Goal: Information Seeking & Learning: Check status

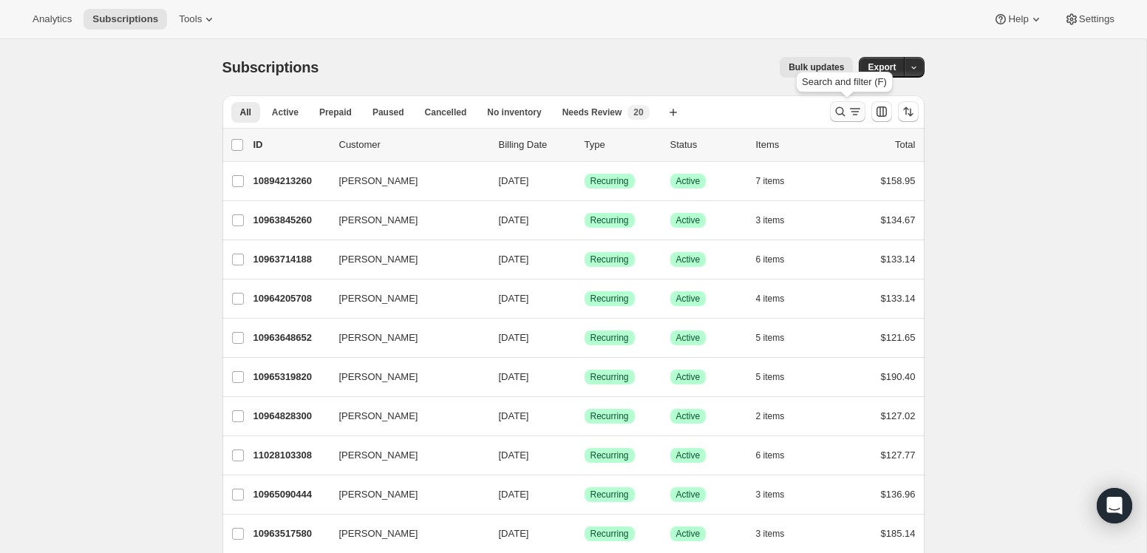
click at [856, 109] on icon "Search and filter results" at bounding box center [854, 111] width 15 height 15
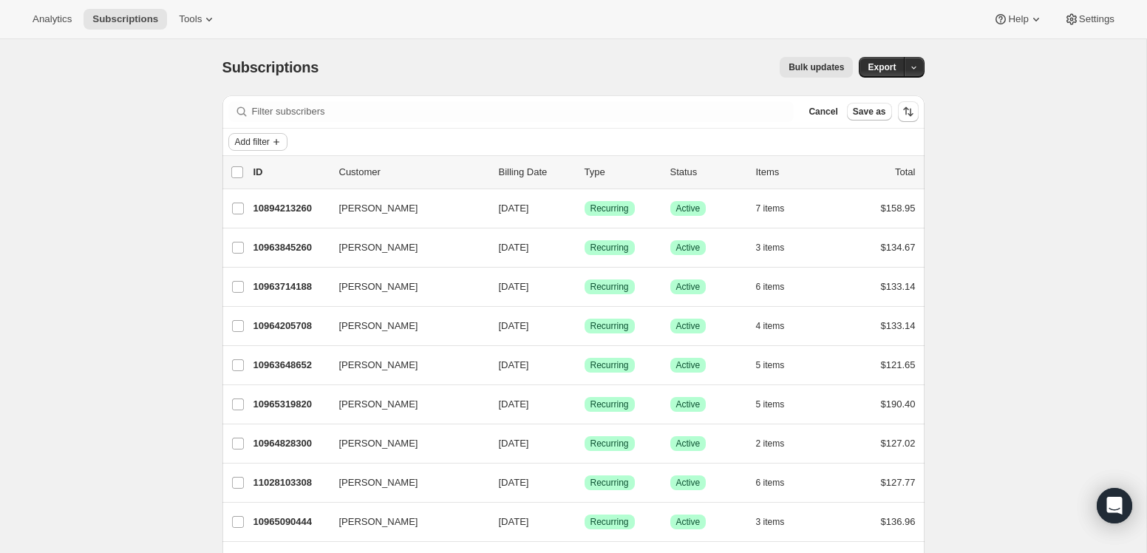
click at [269, 143] on span "Add filter" at bounding box center [252, 142] width 35 height 12
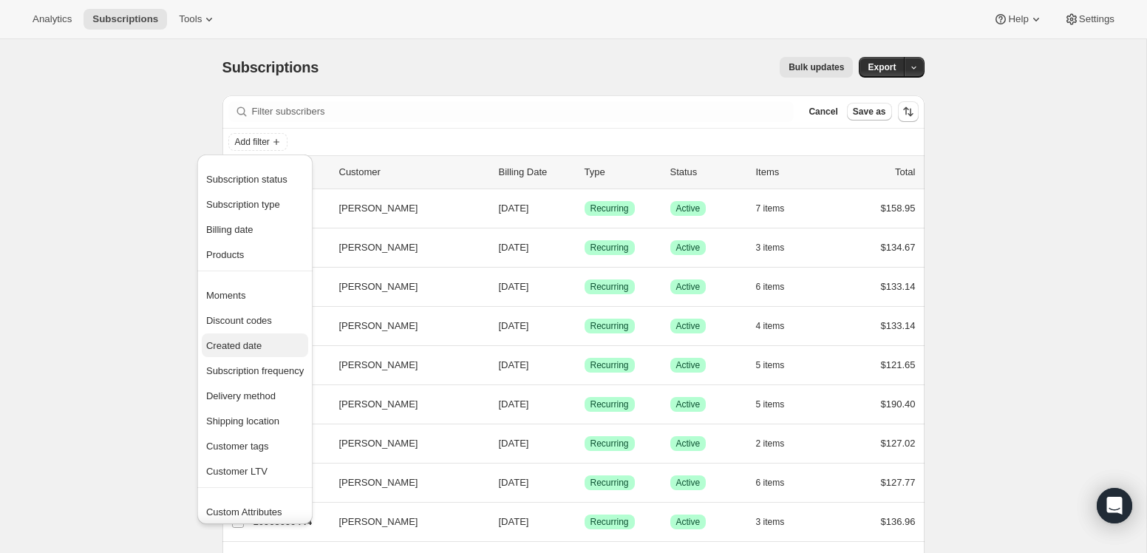
click at [235, 344] on span "Created date" at bounding box center [233, 345] width 55 height 11
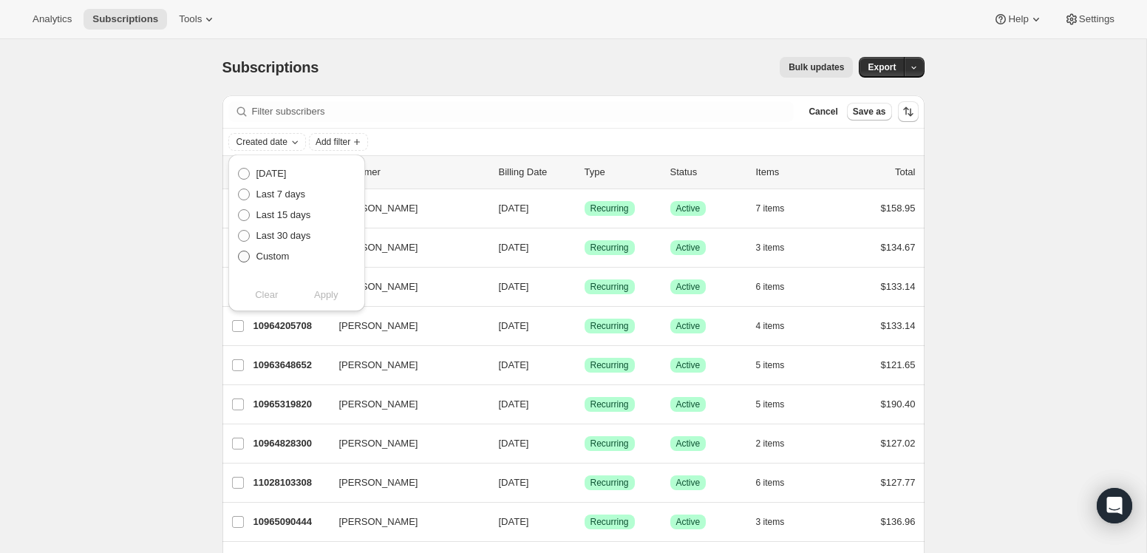
click at [275, 256] on span "Custom" at bounding box center [272, 255] width 33 height 11
click at [239, 251] on input "Custom" at bounding box center [238, 250] width 1 height 1
radio input "true"
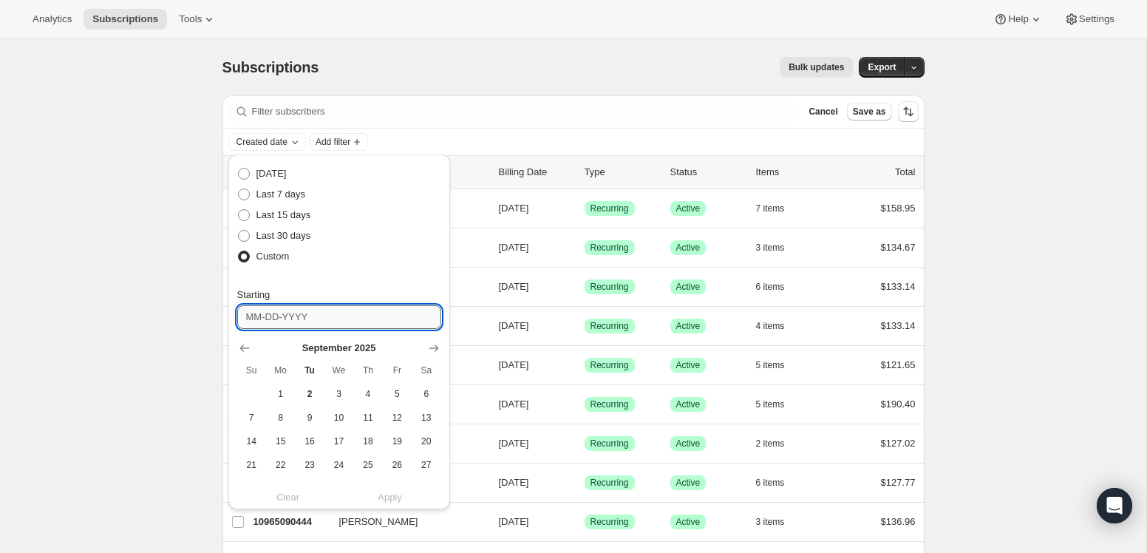
click at [271, 314] on input "Starting" at bounding box center [339, 317] width 204 height 24
click at [242, 352] on icon "Show previous month, August 2025" at bounding box center [244, 348] width 15 height 15
click at [435, 346] on icon "Show next month, September 2025" at bounding box center [434, 347] width 10 height 7
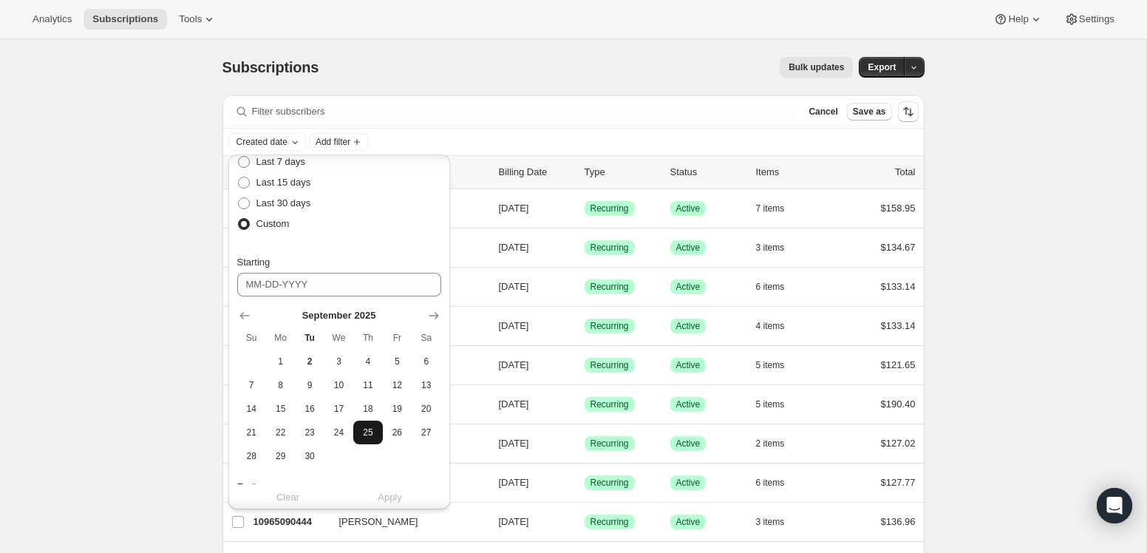
scroll to position [36, 0]
click at [248, 310] on icon "Show previous month, August 2025" at bounding box center [244, 311] width 15 height 15
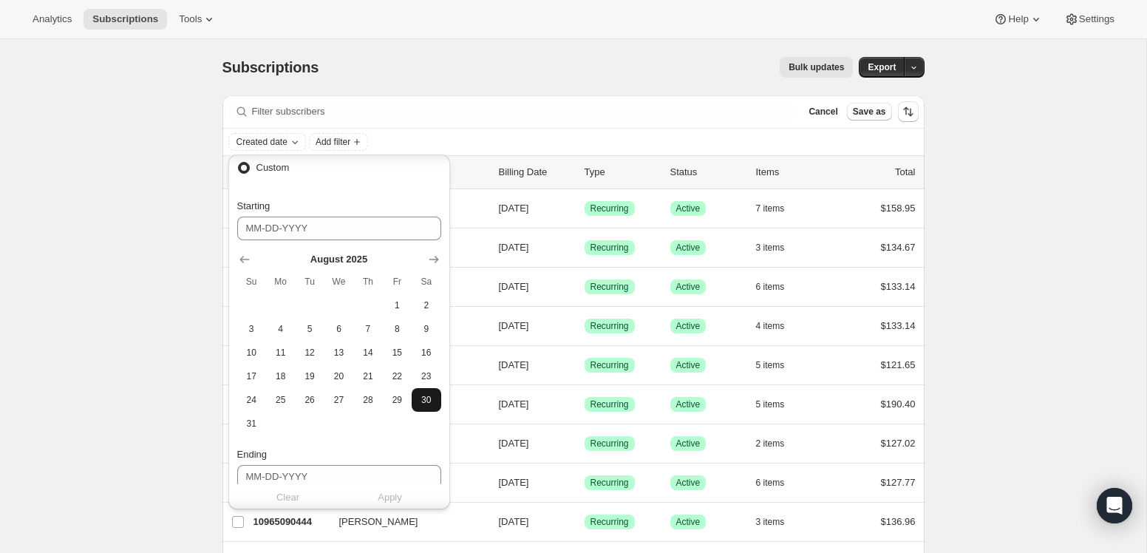
click at [435, 395] on button "30" at bounding box center [426, 400] width 29 height 24
type input "[DATE]"
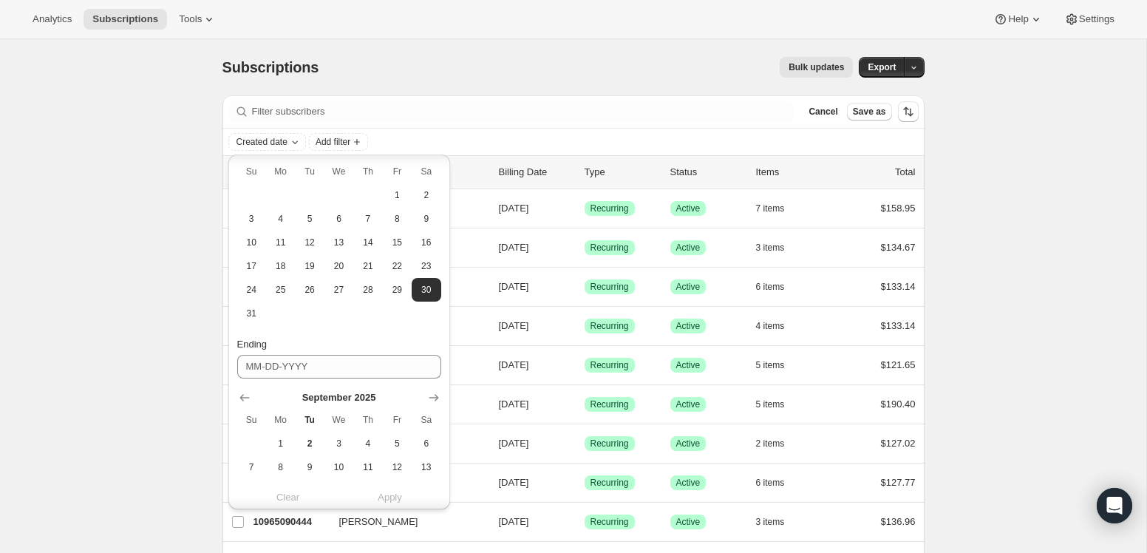
scroll to position [211, 0]
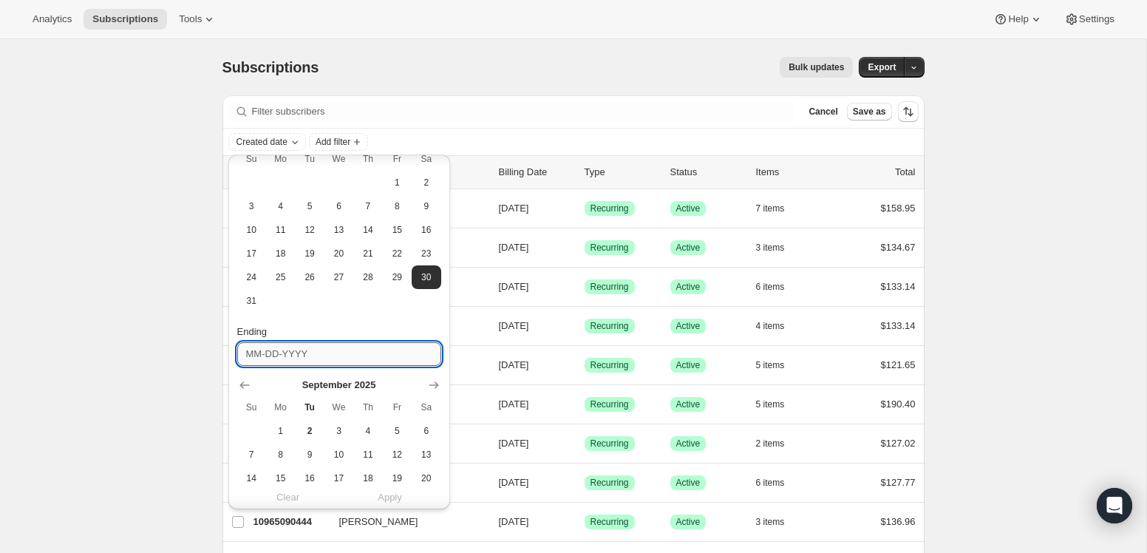
click at [352, 358] on input "Ending" at bounding box center [339, 354] width 204 height 24
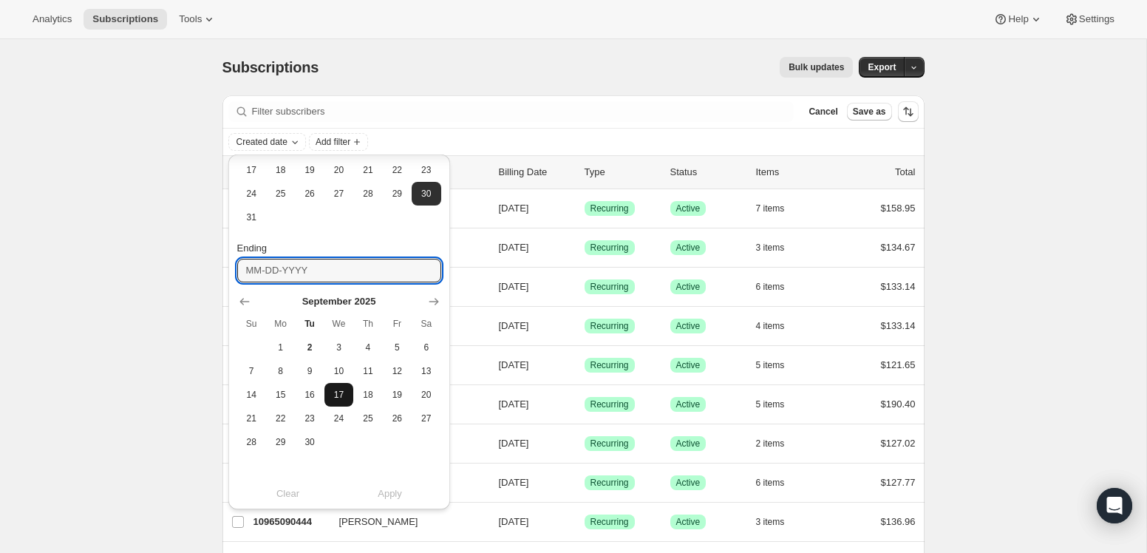
scroll to position [296, 0]
click at [247, 300] on icon "Show previous month, August 2025" at bounding box center [244, 300] width 10 height 7
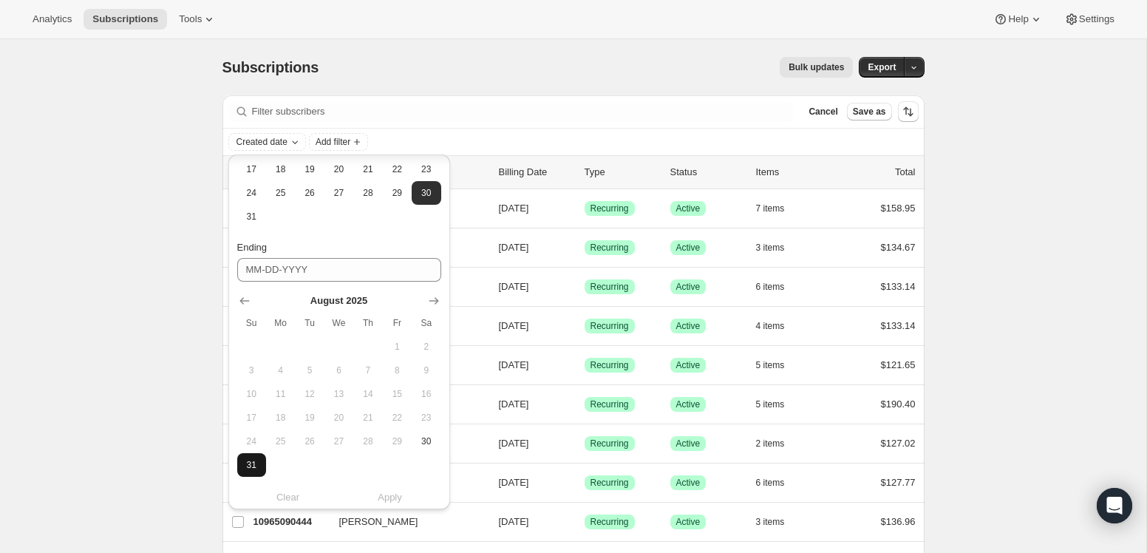
click at [252, 460] on span "31" at bounding box center [251, 465] width 17 height 12
type input "[DATE]"
click at [386, 494] on span "Apply" at bounding box center [390, 497] width 24 height 15
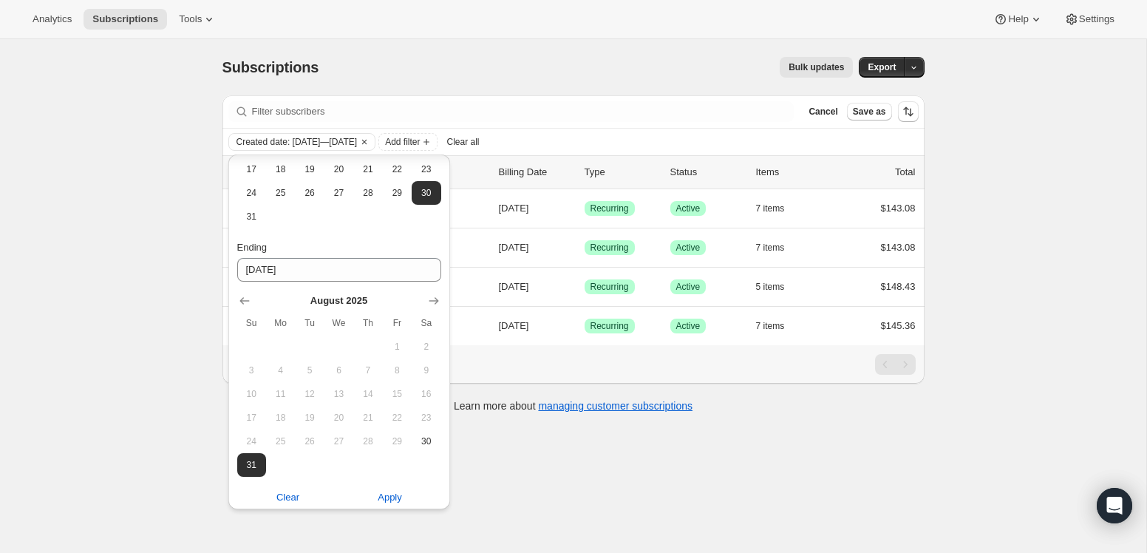
click at [185, 434] on div "Subscriptions. This page is ready Subscriptions Bulk updates More actions Bulk …" at bounding box center [573, 315] width 1146 height 553
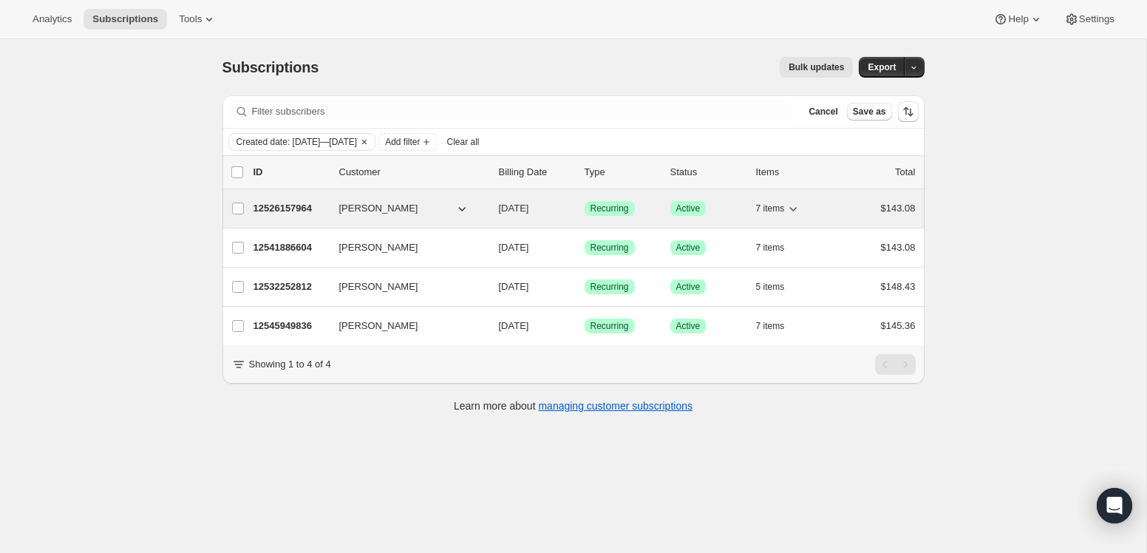
click at [362, 202] on span "[PERSON_NAME]" at bounding box center [378, 208] width 79 height 15
click at [463, 207] on icon "button" at bounding box center [461, 208] width 15 height 15
click at [460, 205] on icon "button" at bounding box center [461, 208] width 15 height 15
click at [281, 211] on p "12526157964" at bounding box center [290, 208] width 74 height 15
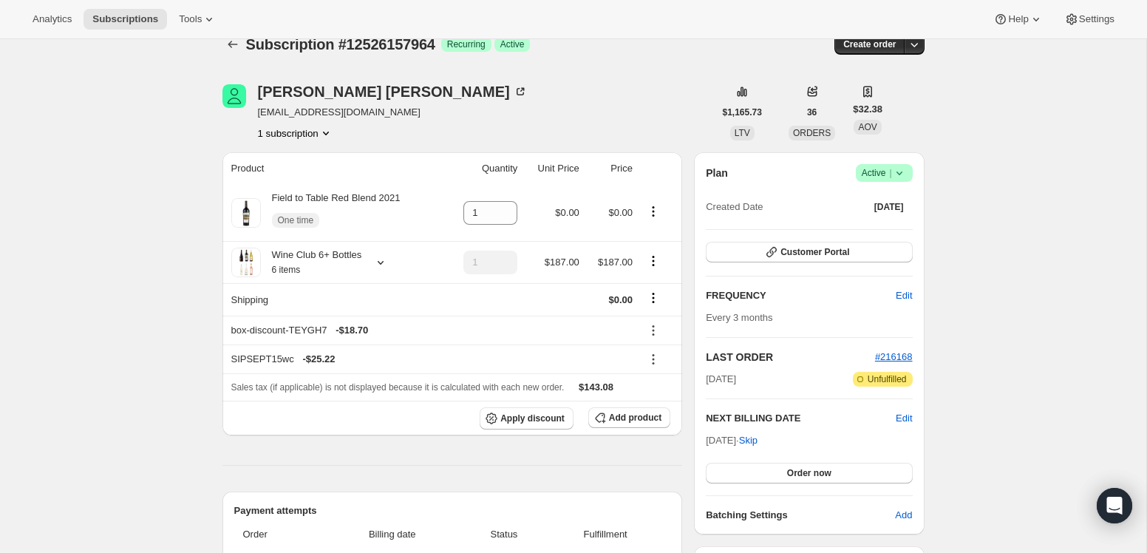
scroll to position [20, 0]
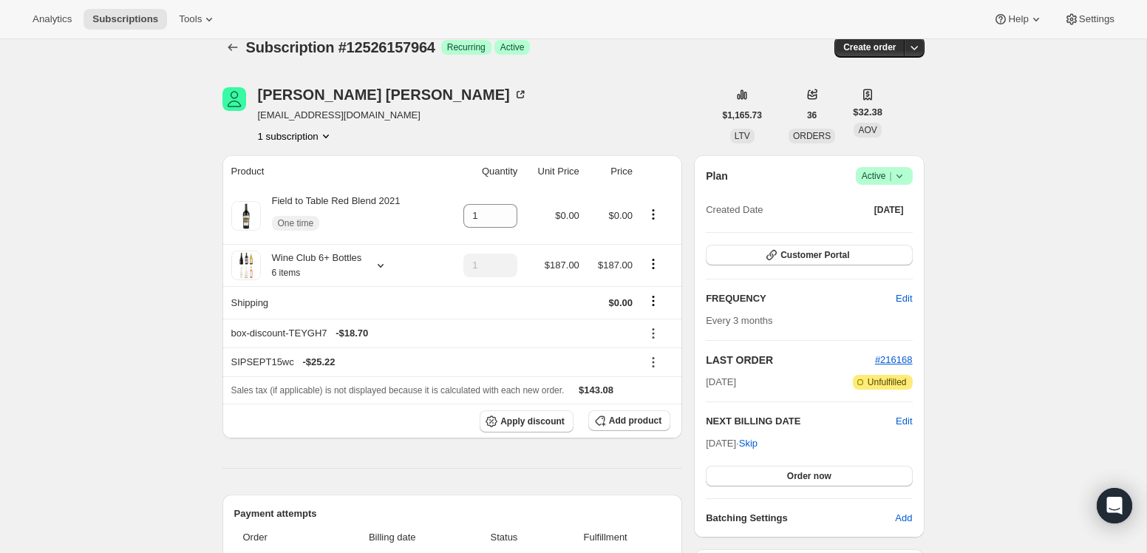
click at [338, 117] on span "[EMAIL_ADDRESS][DOMAIN_NAME]" at bounding box center [393, 115] width 270 height 15
copy span "[EMAIL_ADDRESS][DOMAIN_NAME]"
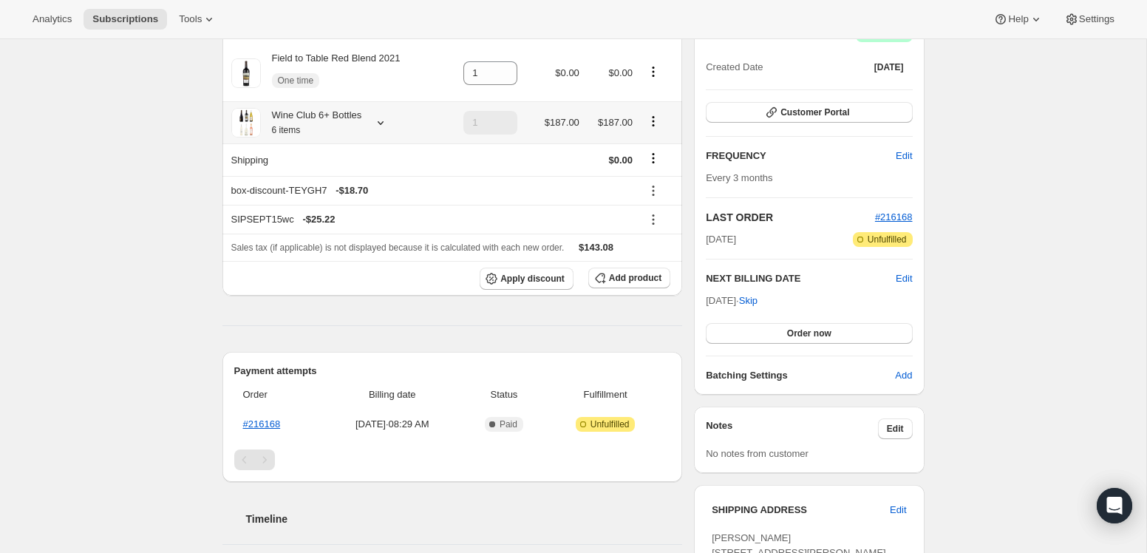
scroll to position [163, 0]
